Goal: Information Seeking & Learning: Find specific fact

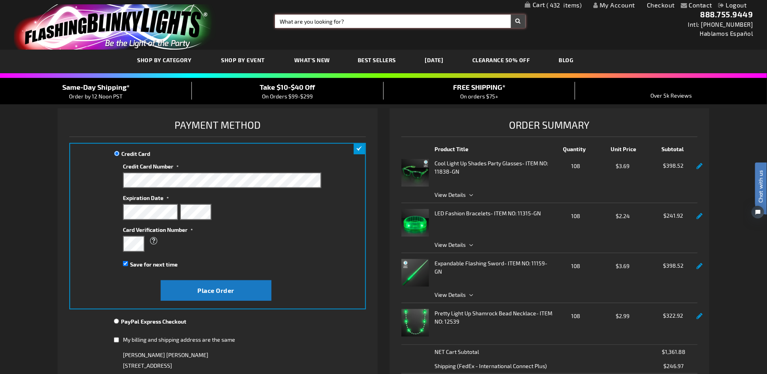
click at [340, 25] on input "Search" at bounding box center [400, 21] width 250 height 13
paste input "12027-MLT"
type input "12027-MLT"
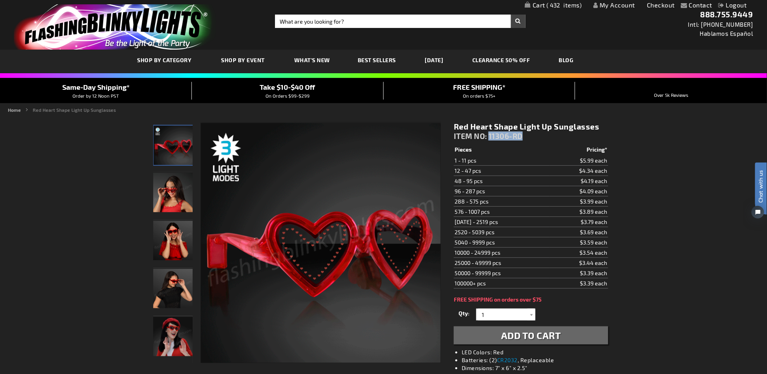
drag, startPoint x: 523, startPoint y: 135, endPoint x: 489, endPoint y: 138, distance: 34.4
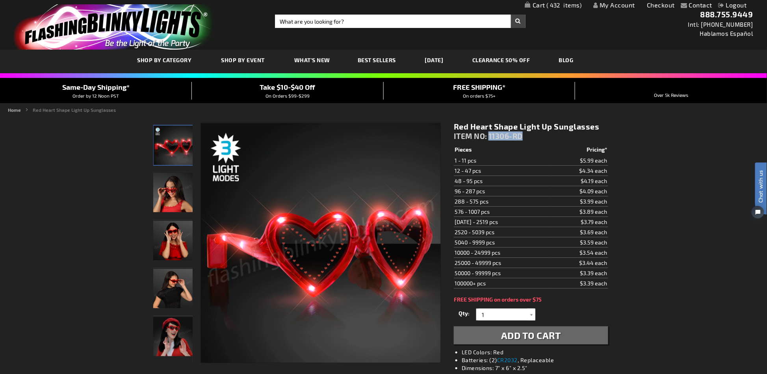
click at [489, 138] on div "Red Heart Shape Light Up Sunglasses ITEM NO: 11306-RD" at bounding box center [531, 133] width 154 height 23
copy span "11306-RD"
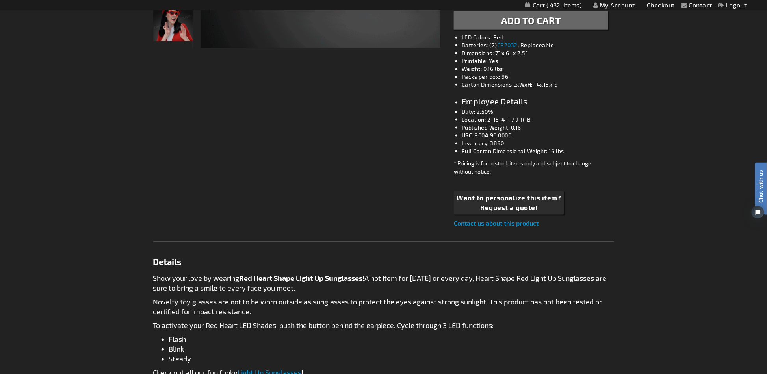
scroll to position [52, 0]
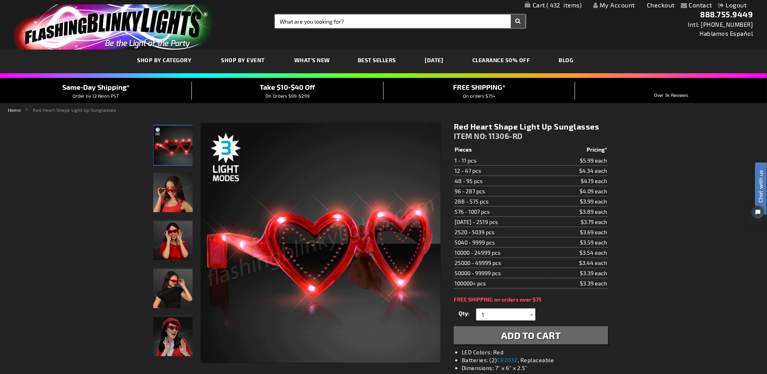
click at [315, 26] on input "Search" at bounding box center [400, 21] width 250 height 13
paste input "10243"
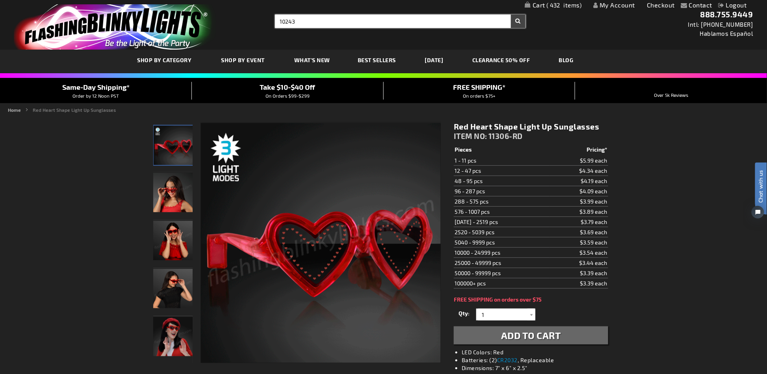
type input "10243"
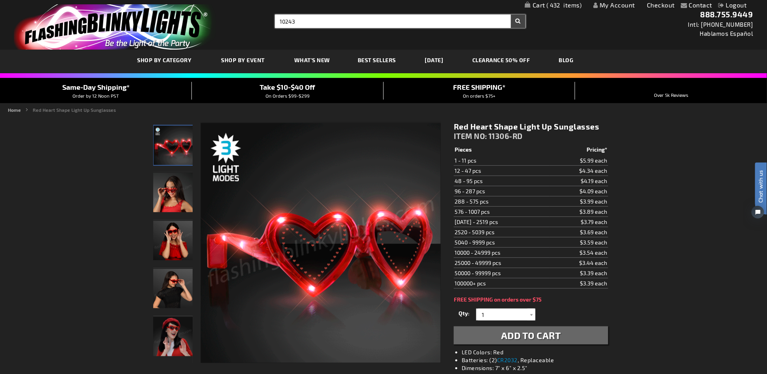
click at [511, 15] on button "Search" at bounding box center [518, 21] width 15 height 13
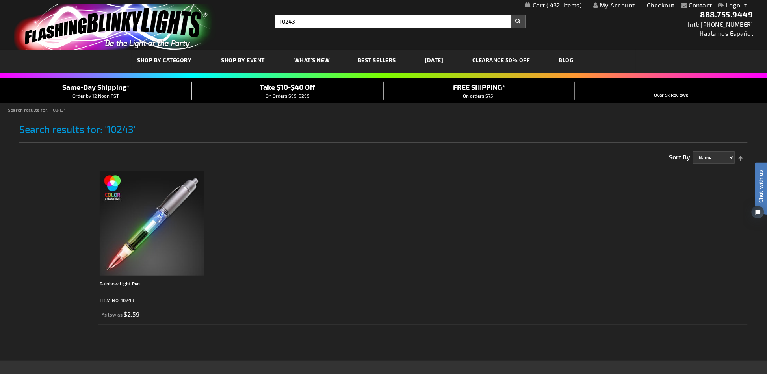
click at [194, 221] on img at bounding box center [152, 223] width 104 height 104
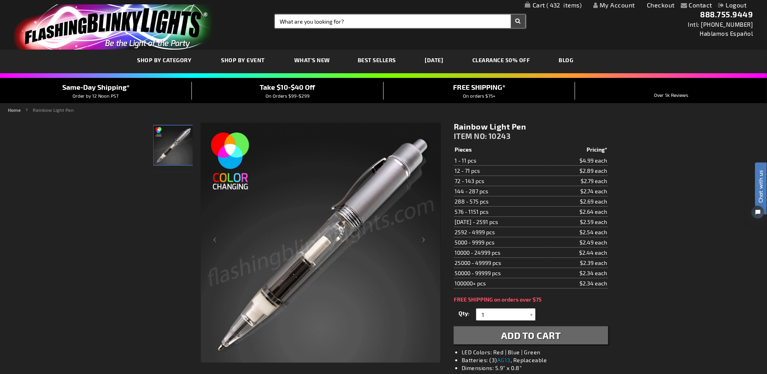
click at [376, 20] on input "Search" at bounding box center [400, 21] width 250 height 13
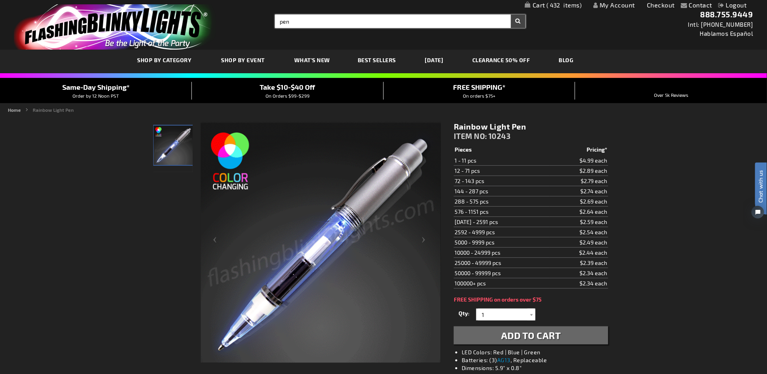
type input "pen"
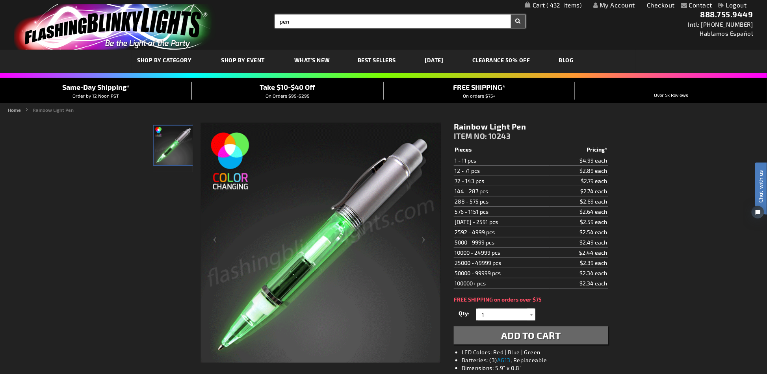
click at [511, 15] on button "Search" at bounding box center [518, 21] width 15 height 13
